Goal: Task Accomplishment & Management: Manage account settings

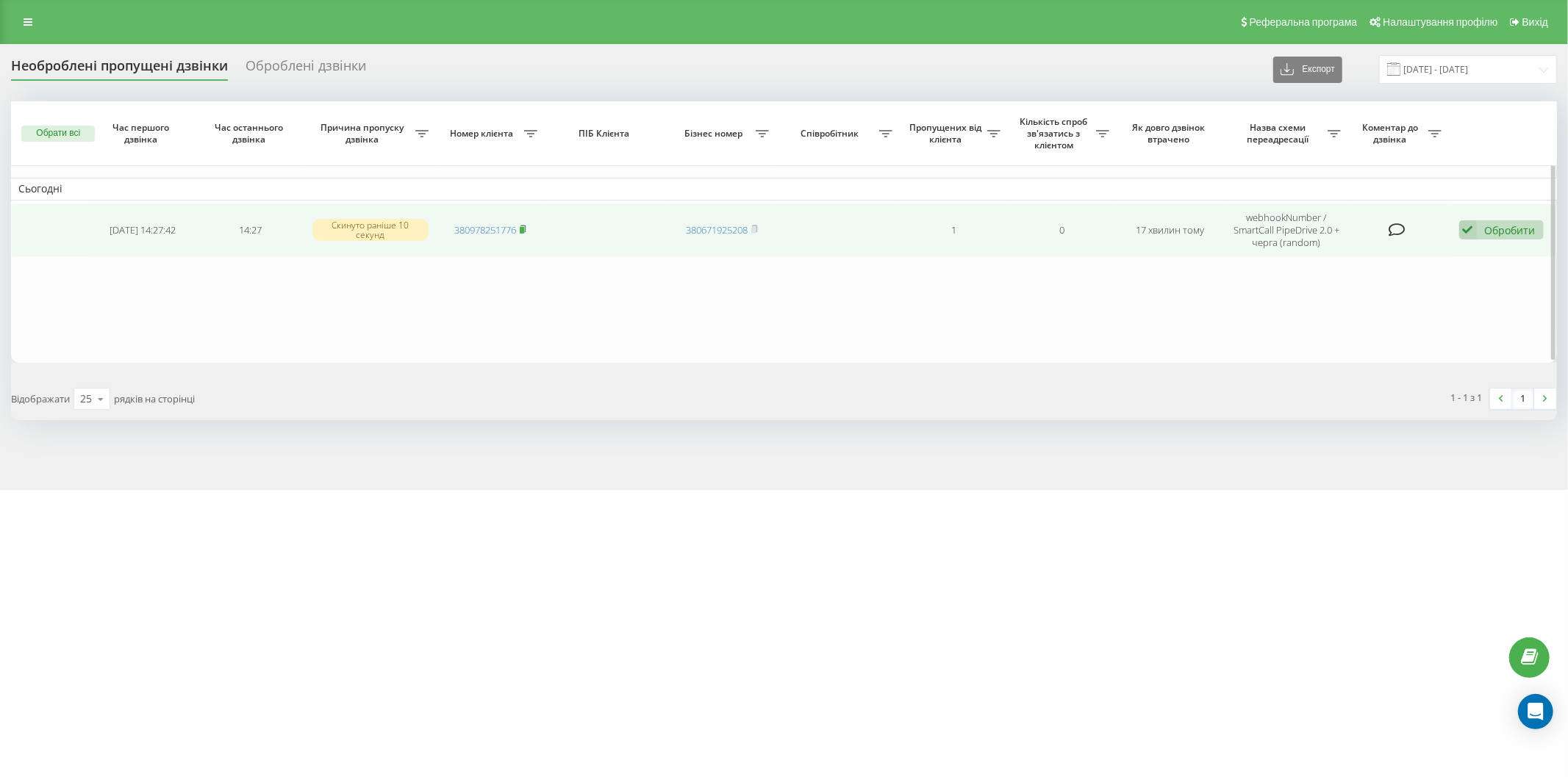
click at [524, 231] on rect at bounding box center [522, 231] width 4 height 7
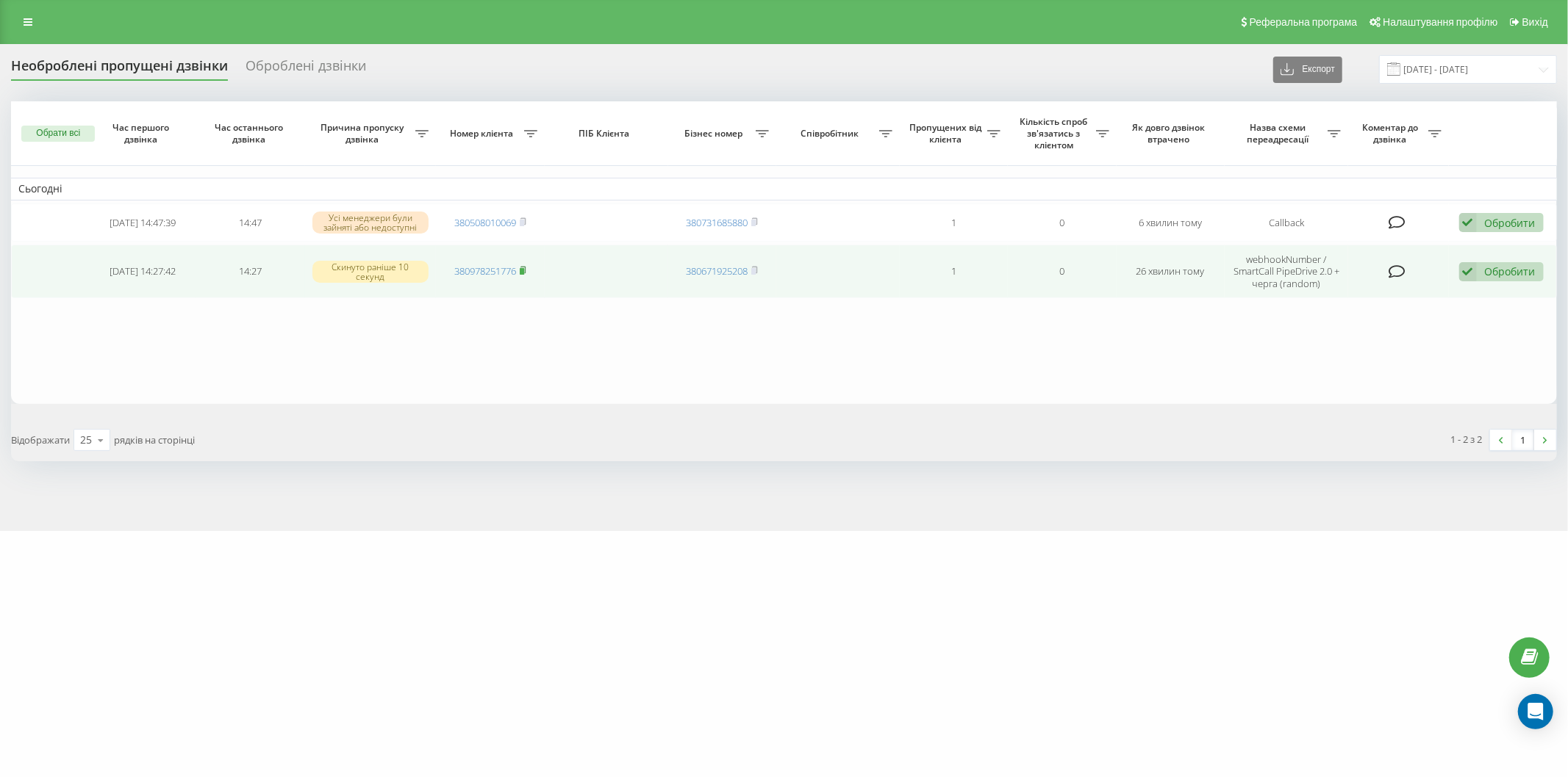
click at [526, 272] on icon at bounding box center [524, 270] width 7 height 9
click at [1500, 266] on div "Обробити" at bounding box center [1510, 271] width 51 height 14
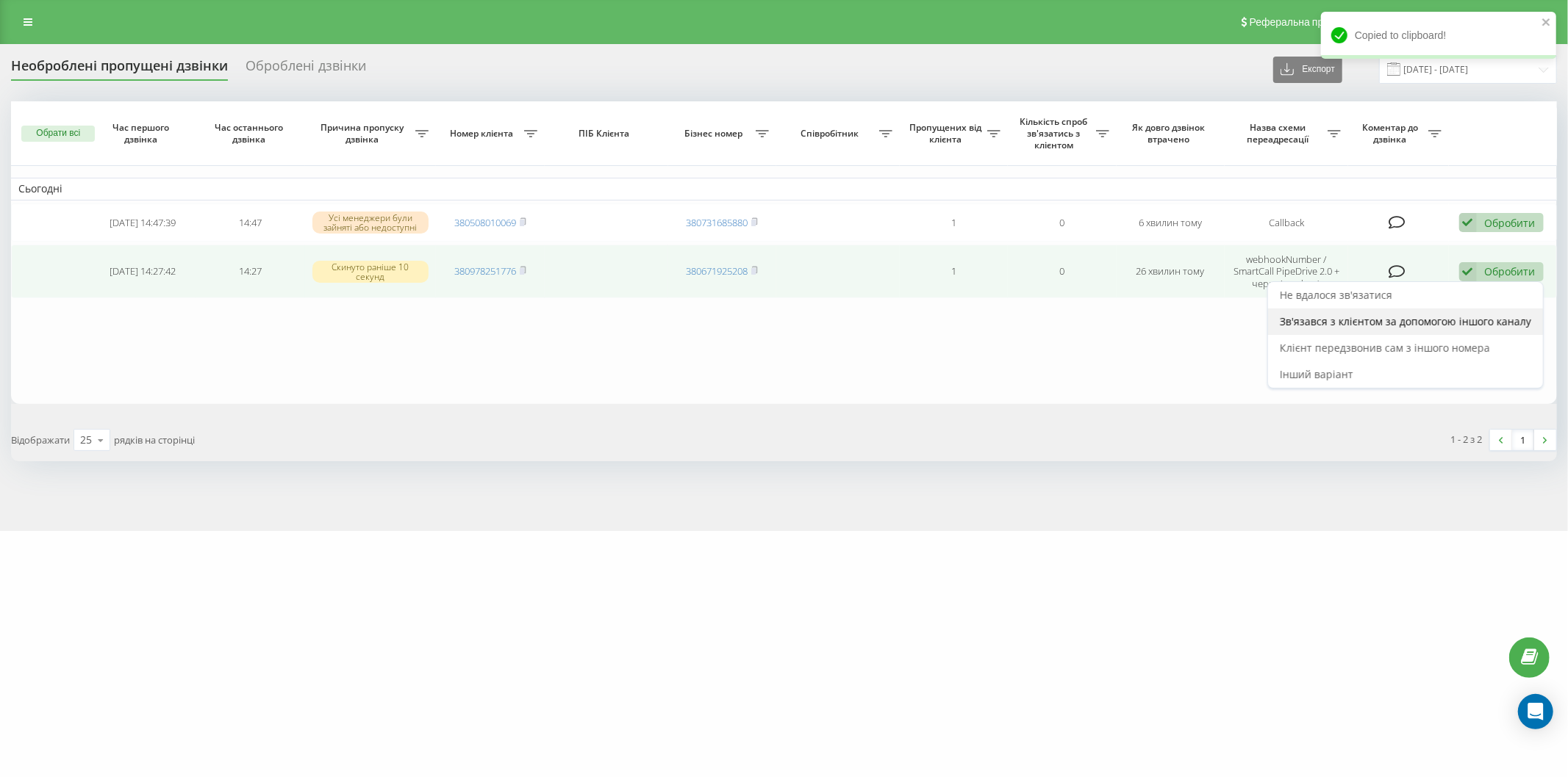
click at [1398, 318] on span "Зв'язався з клієнтом за допомогою іншого каналу" at bounding box center [1405, 321] width 251 height 14
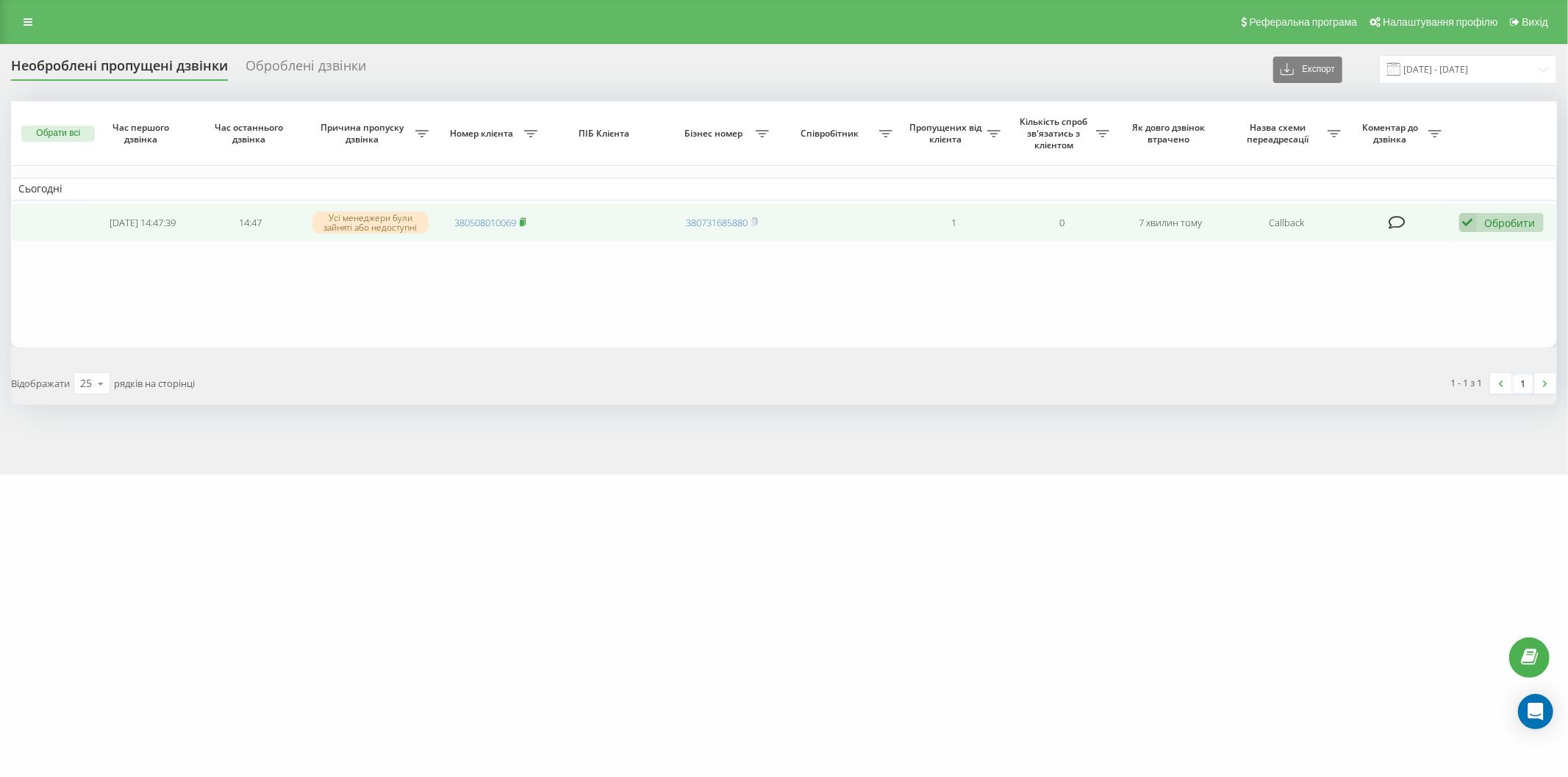
click at [524, 218] on icon at bounding box center [523, 221] width 5 height 7
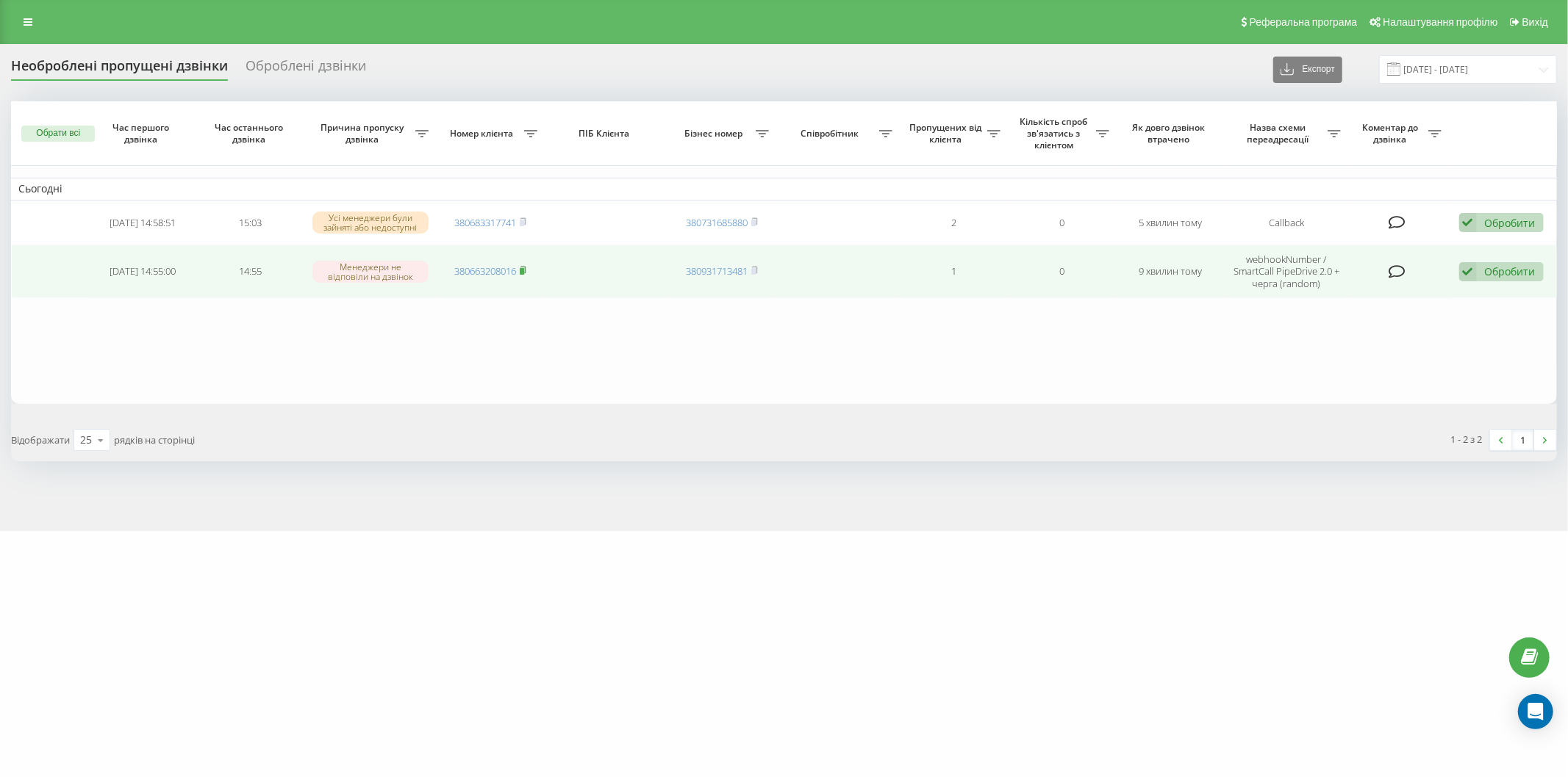
click at [524, 272] on rect at bounding box center [522, 271] width 4 height 7
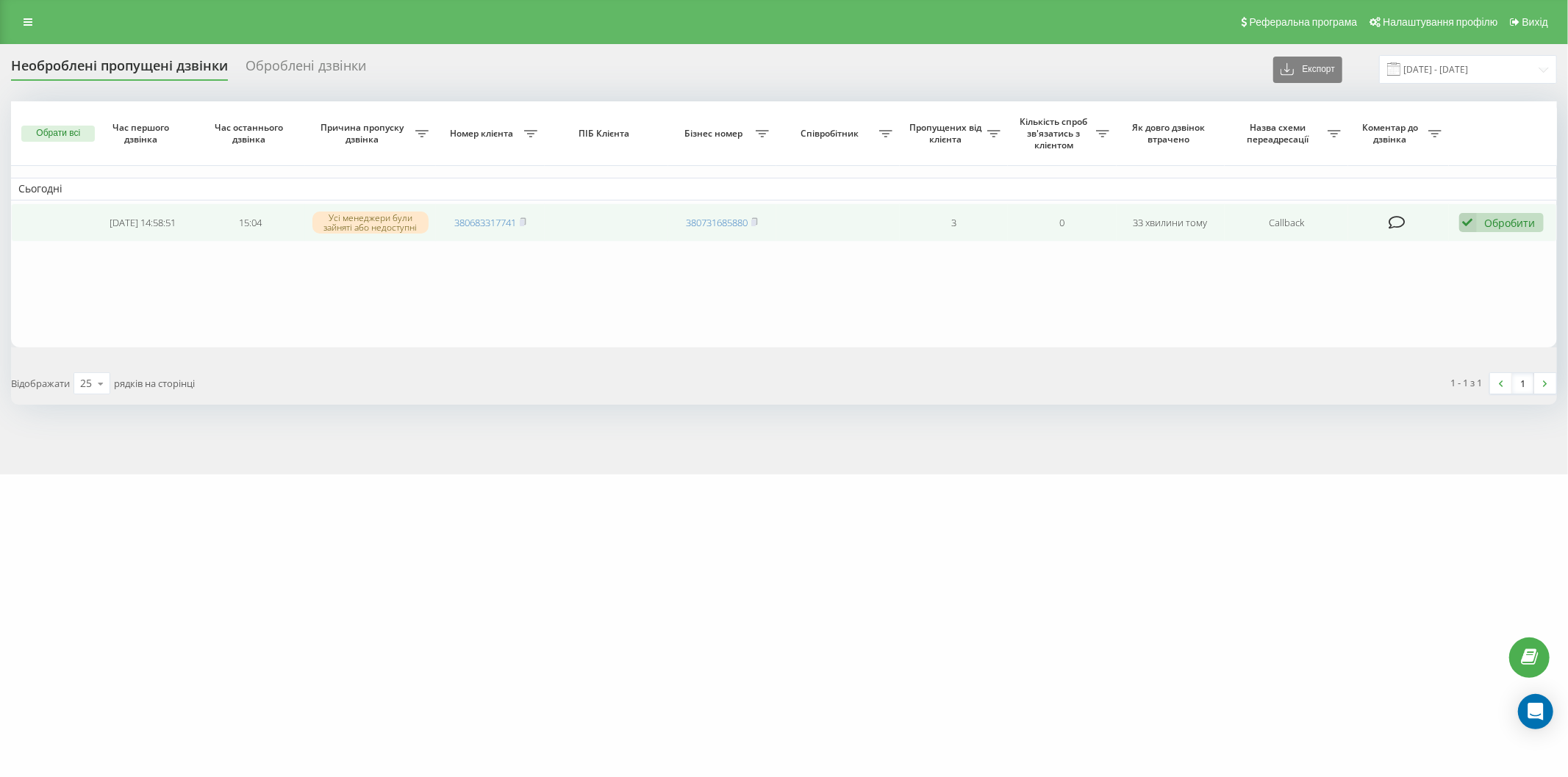
click at [1492, 218] on div "Обробити" at bounding box center [1510, 223] width 51 height 14
click at [1376, 240] on span "Не вдалося зв'язатися" at bounding box center [1336, 246] width 112 height 14
